Goal: Find specific page/section

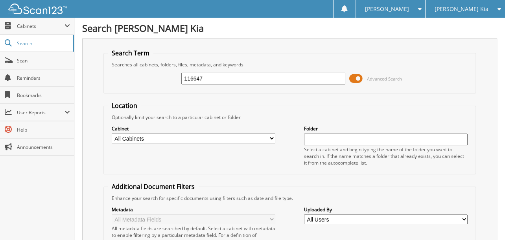
type input "116647"
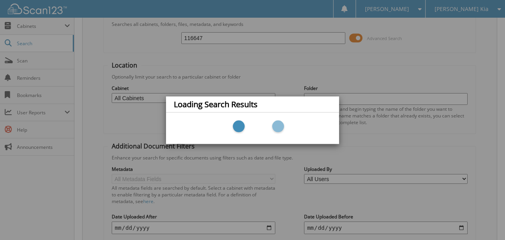
scroll to position [118, 0]
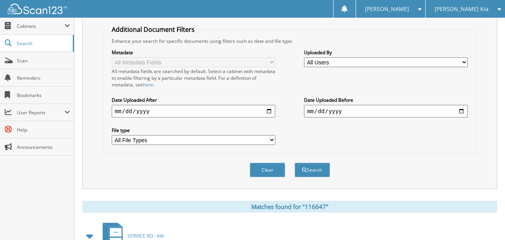
scroll to position [275, 0]
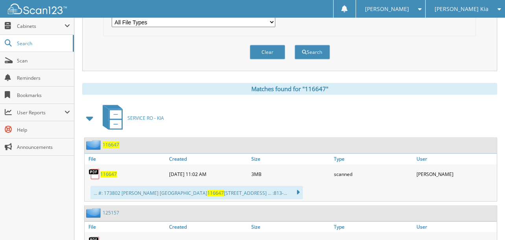
click at [113, 171] on span "116647" at bounding box center [108, 174] width 17 height 7
